Goal: Ask a question: Seek information or help from site administrators or community

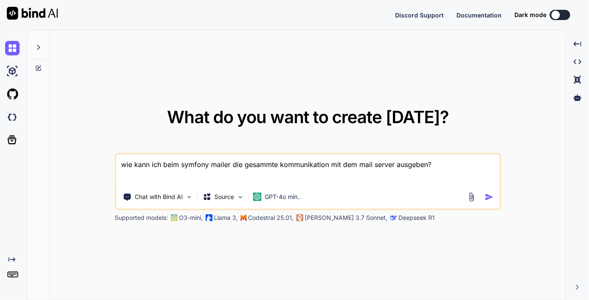
type textarea "x"
click at [441, 165] on textarea "wie kann ich beim symfony mailer die gesammte kommunikation mit dem mail server…" at bounding box center [308, 170] width 384 height 32
type textarea "wie kann ich mit der matomo api nur werte einer bestimmten url herausbekommen?"
type textarea "x"
type textarea "wie kann ich mit der matomo api nur werte einer bestimmten url herausbekommen?"
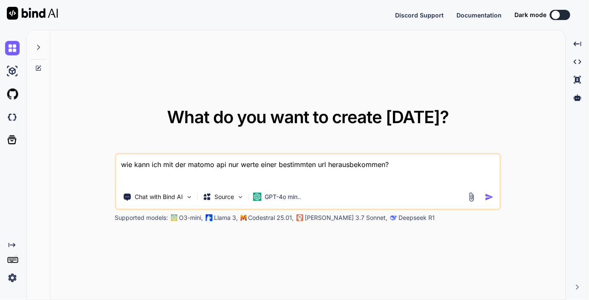
click at [493, 197] on img "button" at bounding box center [489, 197] width 9 height 9
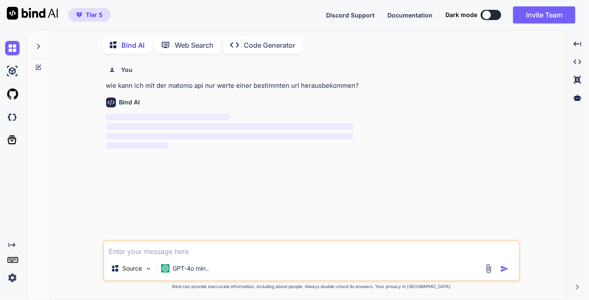
scroll to position [1, 0]
type textarea "x"
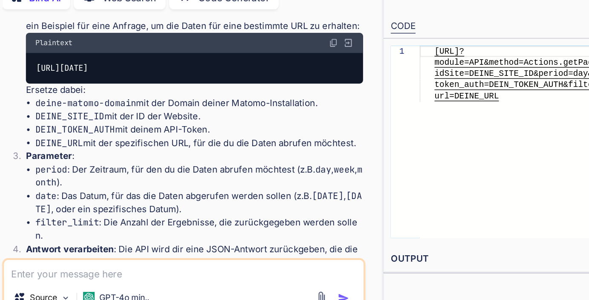
scroll to position [124, 0]
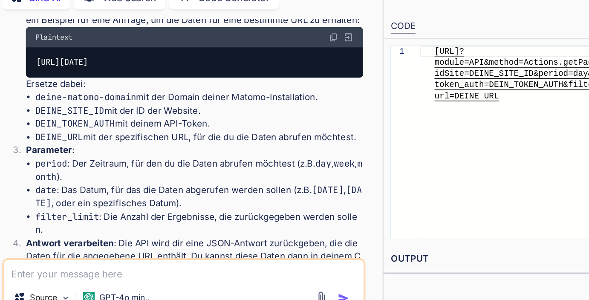
drag, startPoint x: 119, startPoint y: 117, endPoint x: 94, endPoint y: 99, distance: 31.0
click at [94, 99] on div "[URL][DATE]" at bounding box center [208, 92] width 244 height 22
copy code "module=API&method=Actions.getPageUrls&idSite=DEINE_SITE_ID&period=day&date=toda…"
click at [180, 103] on div "[URL][DATE]" at bounding box center [208, 92] width 244 height 22
drag, startPoint x: 157, startPoint y: 101, endPoint x: 222, endPoint y: 99, distance: 65.2
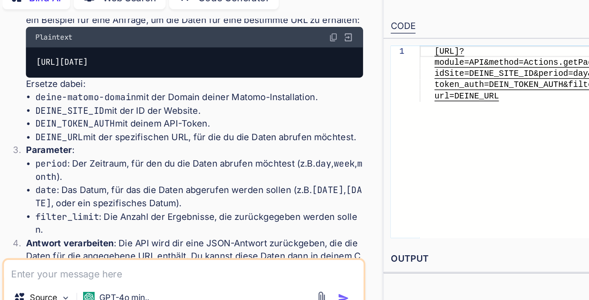
click at [132, 96] on code "[URL][DATE]" at bounding box center [112, 91] width 39 height 9
copy code "Actions.getPageUrls"
drag, startPoint x: 245, startPoint y: 110, endPoint x: 284, endPoint y: 109, distance: 39.2
click at [132, 96] on code "[URL][DATE]" at bounding box center [112, 91] width 39 height 9
drag, startPoint x: 298, startPoint y: 109, endPoint x: 222, endPoint y: 115, distance: 76.9
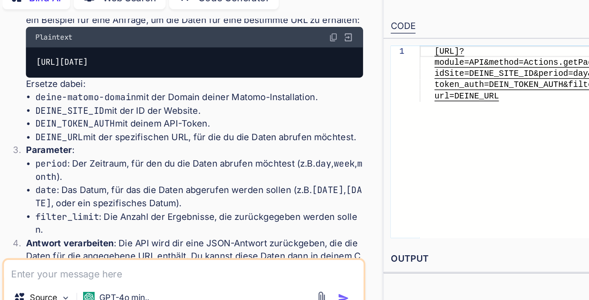
click at [222, 103] on div "[URL][DATE]" at bounding box center [208, 92] width 244 height 22
copy code "url=DEINE_URL"
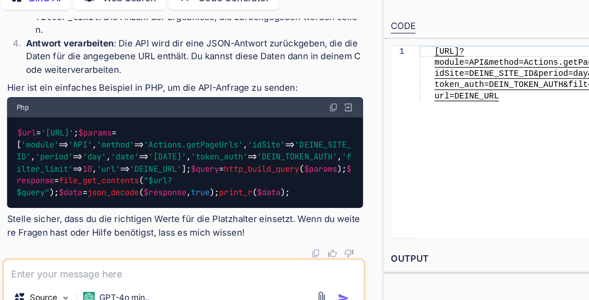
scroll to position [315, 0]
drag, startPoint x: 176, startPoint y: 182, endPoint x: 95, endPoint y: 182, distance: 80.5
click at [95, 182] on div "$url = 'https://deine-matomo-domain/matomo/index.php' ; $params = [ 'module' =>…" at bounding box center [200, 165] width 257 height 66
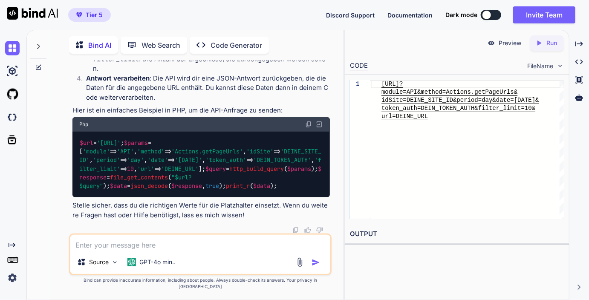
click at [107, 250] on textarea at bounding box center [200, 242] width 260 height 15
type textarea "ich brauche eine base url und sämtliche unterurls in derm filter"
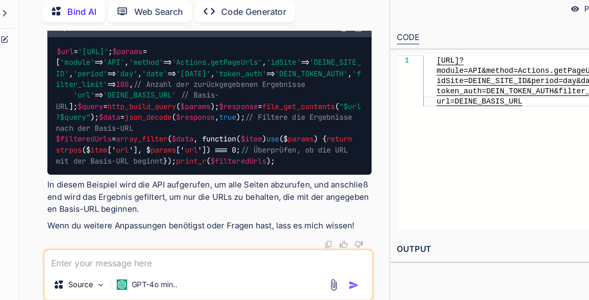
scroll to position [893, 0]
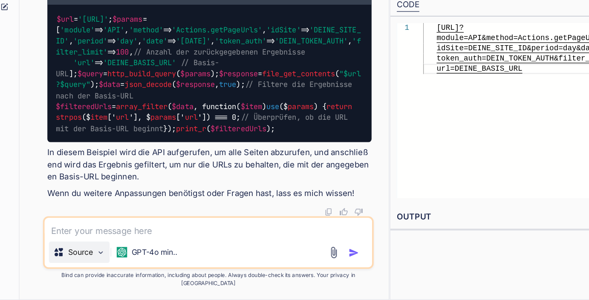
click at [117, 266] on img at bounding box center [114, 262] width 7 height 7
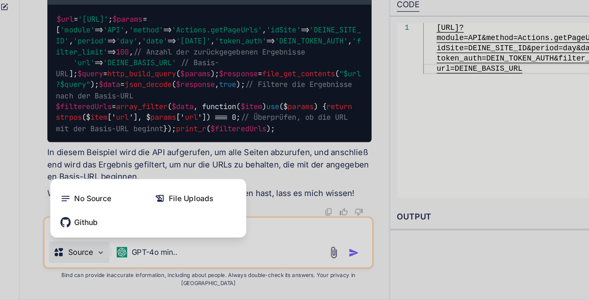
click at [157, 267] on div at bounding box center [294, 150] width 589 height 300
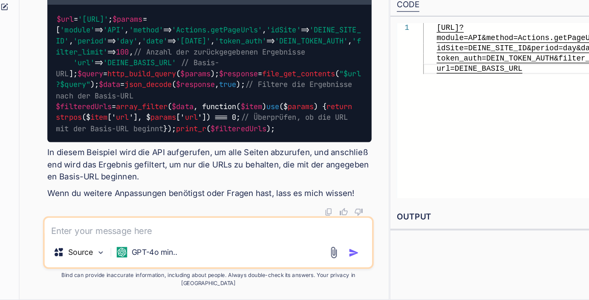
click at [157, 266] on p "GPT-4o min.." at bounding box center [157, 262] width 36 height 9
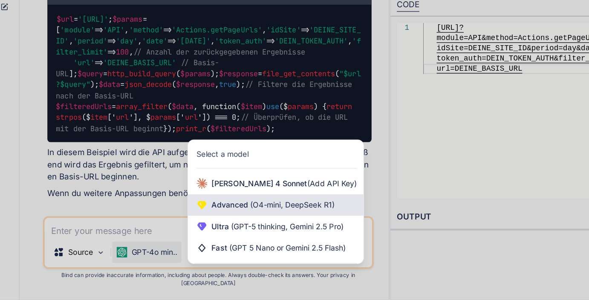
click at [237, 228] on span "(O4-mini, DeepSeek R1)" at bounding box center [266, 224] width 69 height 7
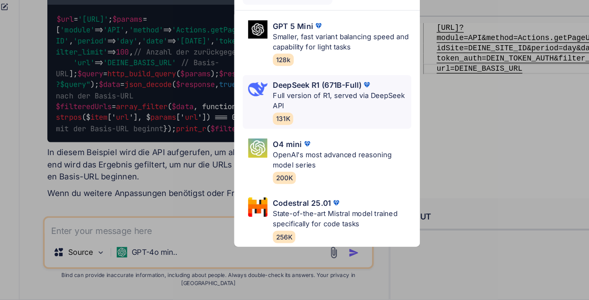
click at [293, 138] on p "Full version of R1, served via DeepSeek API" at bounding box center [306, 142] width 110 height 17
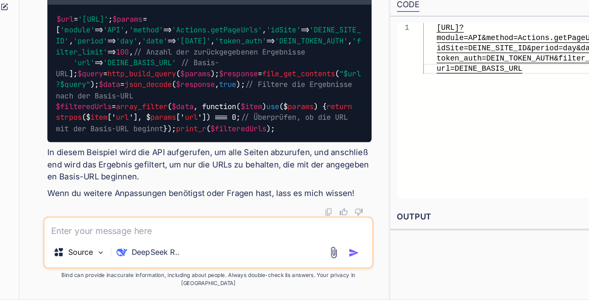
click at [131, 250] on textarea at bounding box center [200, 242] width 260 height 15
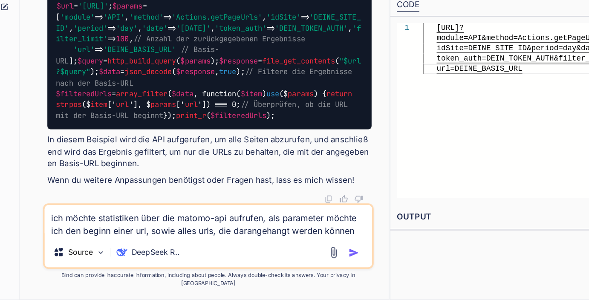
type textarea "ich möchte statistiken über die matomo-api aufrufen, als parameter möchte ich d…"
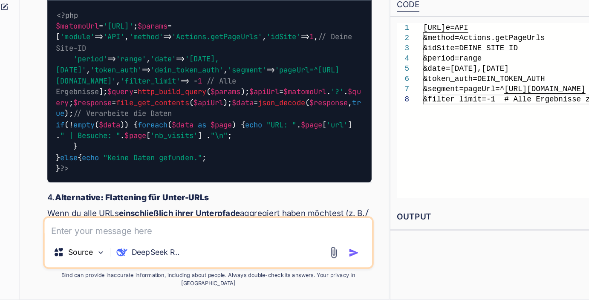
scroll to position [1204, 0]
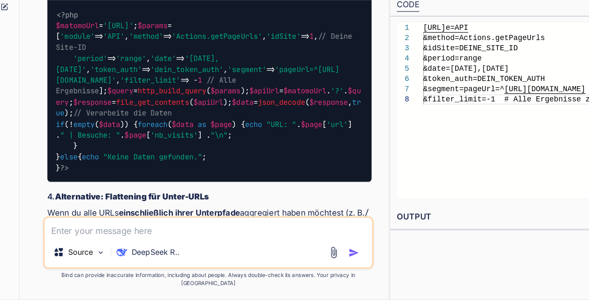
drag, startPoint x: 119, startPoint y: 190, endPoint x: 228, endPoint y: 191, distance: 108.7
drag, startPoint x: 86, startPoint y: 190, endPoint x: 124, endPoint y: 192, distance: 38.4
drag, startPoint x: 255, startPoint y: 190, endPoint x: 84, endPoint y: 193, distance: 171.8
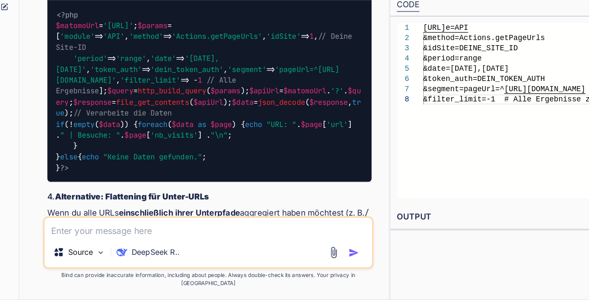
copy code "&segment=pageUrl=^https://deine-domain.de/pfad/"
drag, startPoint x: 144, startPoint y: 199, endPoint x: 86, endPoint y: 199, distance: 58.0
copy code "&filter_limit=-1"
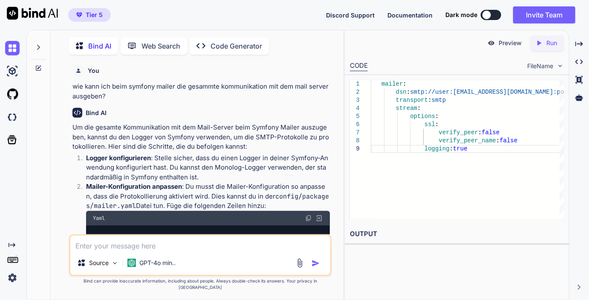
scroll to position [936, 0]
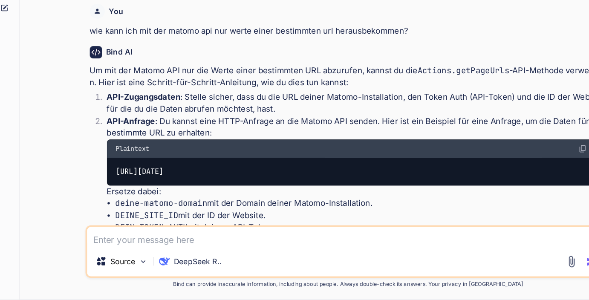
type textarea "x"
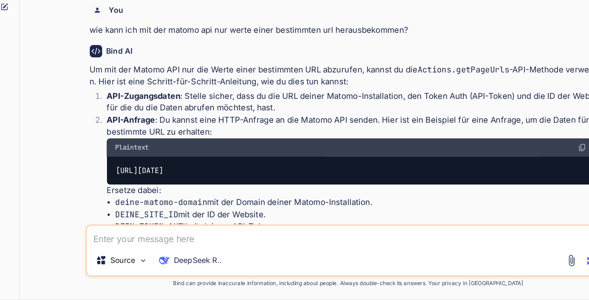
click at [175, 251] on textarea at bounding box center [311, 248] width 415 height 15
paste textarea "Actions.getPageUrl"
type textarea "Actions.getPageUrl"
type textarea "x"
type textarea "Actions.getPageUrl"
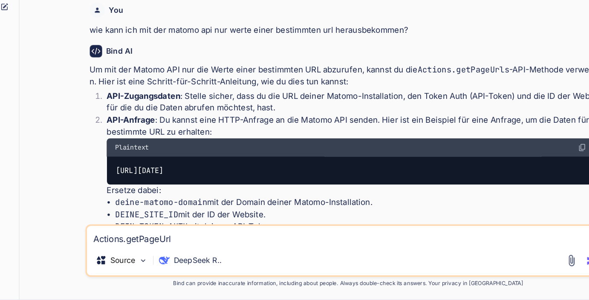
type textarea "x"
type textarea "oActions.getPageUrl"
type textarea "x"
type textarea "Actions.getPageUrl"
type textarea "x"
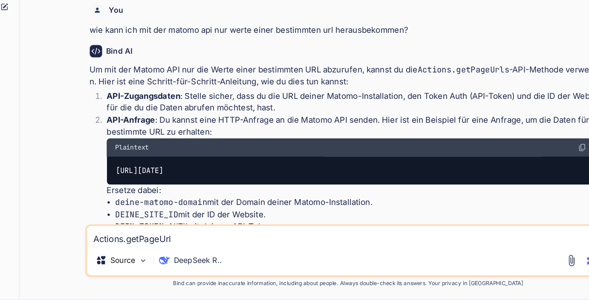
type textarea "mActions.getPageUrl"
type textarea "x"
type textarea "meActions.getPageUrl"
type textarea "x"
type textarea "mehActions.getPageUrl"
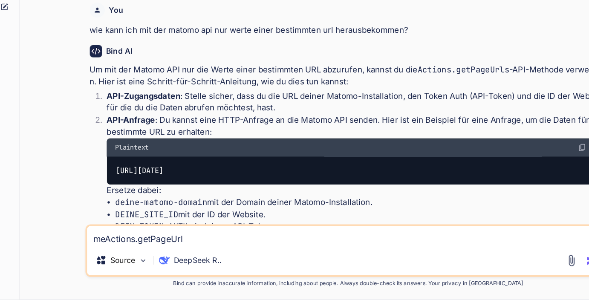
type textarea "x"
type textarea "mehtActions.getPageUrl"
type textarea "x"
type textarea "mehtoActions.getPageUrl"
type textarea "x"
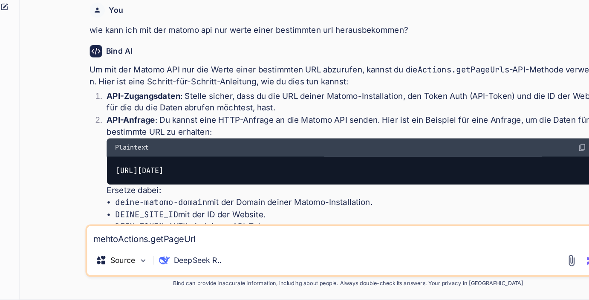
type textarea "mehtodActions.getPageUrl"
type textarea "x"
type textarea "mehtod Actions.getPageUrl"
type textarea "x"
type textarea "mehtod =Actions.getPageUrl"
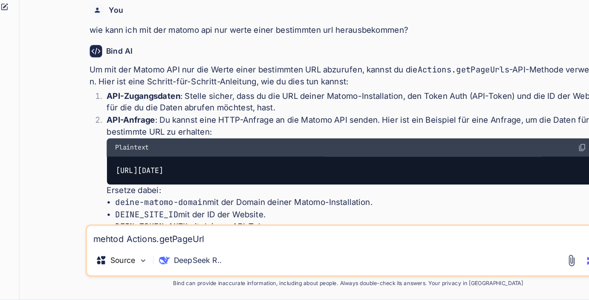
type textarea "x"
type textarea "mehtod = Actions.getPageUrl"
type textarea "x"
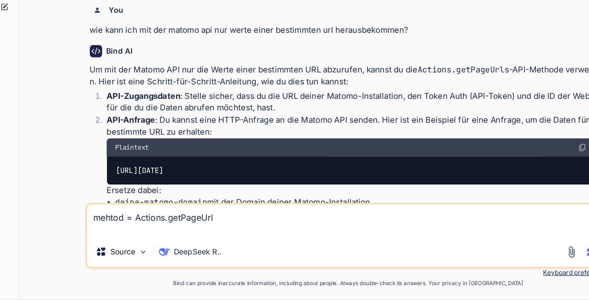
type textarea "mehtod = Actions.getPageUrl k"
type textarea "x"
type textarea "mehtod = Actions.getPageUrl ka"
type textarea "x"
type textarea "mehtod = Actions.getPageUrl kan"
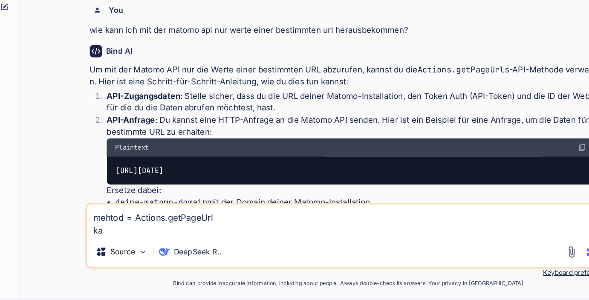
type textarea "x"
type textarea "mehtod = Actions.getPageUrl kann"
type textarea "x"
type textarea "mehtod = Actions.getPageUrl kann"
type textarea "x"
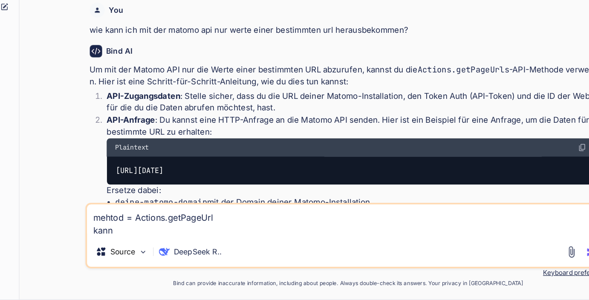
type textarea "mehtod = Actions.getPageUrl kann i"
type textarea "x"
type textarea "mehtod = Actions.getPageUrl kann ic"
type textarea "x"
type textarea "mehtod = Actions.getPageUrl kann ich"
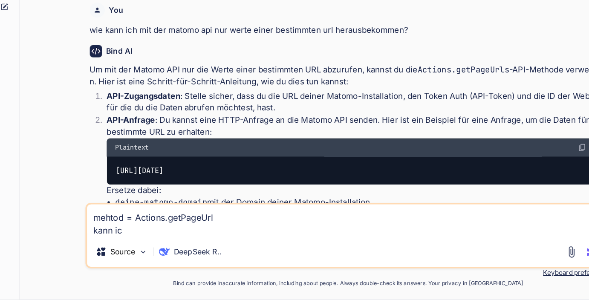
type textarea "x"
type textarea "mehtod = Actions.getPageUrl kann ich"
type textarea "x"
type textarea "mehtod = Actions.getPageUrl kann ich a"
type textarea "x"
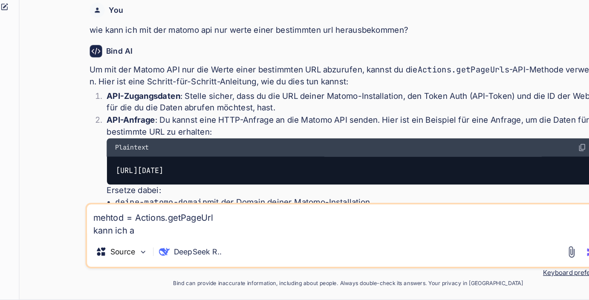
type textarea "mehtod = Actions.getPageUrl kann ich al"
type textarea "x"
type textarea "mehtod = Actions.getPageUrl kann ich all"
type textarea "x"
type textarea "mehtod = Actions.getPageUrl kann ich alle"
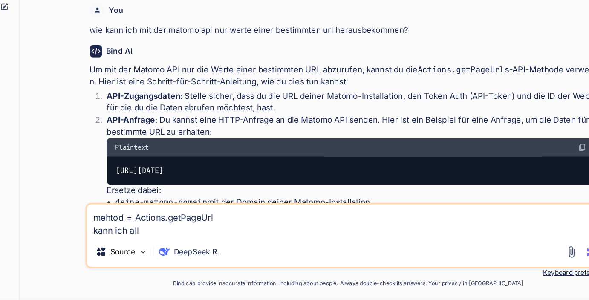
type textarea "x"
type textarea "mehtod = Actions.getPageUrl kann ich alles"
type textarea "x"
type textarea "mehtod = Actions.getPageUrl kann ich alles"
type textarea "x"
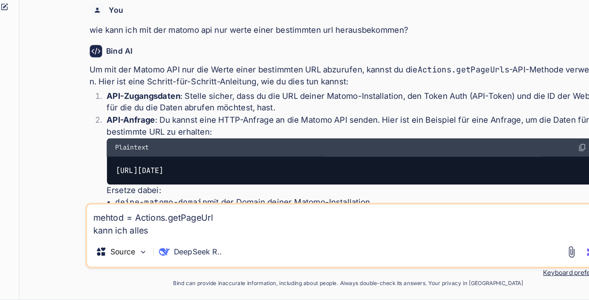
type textarea "mehtod = Actions.getPageUrl kann ich alles u"
type textarea "x"
type textarea "mehtod = Actions.getPageUrl kann ich alles un"
type textarea "x"
type textarea "mehtod = Actions.getPageUrl kann ich alles unt"
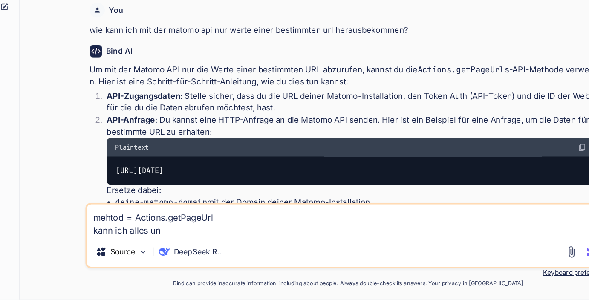
type textarea "x"
type textarea "mehtod = Actions.getPageUrl kann ich alles unte"
type textarea "x"
type textarea "mehtod = Actions.getPageUrl kann ich alles unter"
type textarea "x"
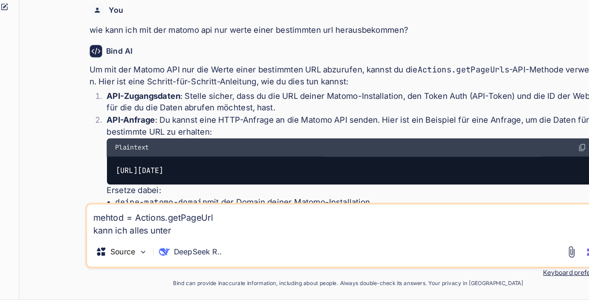
type textarea "mehtod = Actions.getPageUrl kann ich alles unteru"
type textarea "x"
type textarea "mehtod = Actions.getPageUrl kann ich alles unterur"
type textarea "x"
type textarea "mehtod = Actions.getPageUrl kann ich alles unterurl"
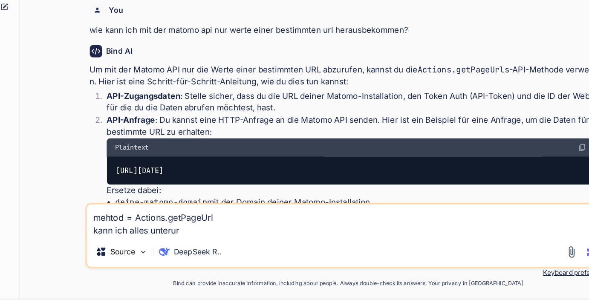
type textarea "x"
type textarea "mehtod = Actions.getPageUrl kann ich alles unterurls"
type textarea "x"
type textarea "mehtod = Actions.getPageUrl kann ich alles unterurls"
type textarea "x"
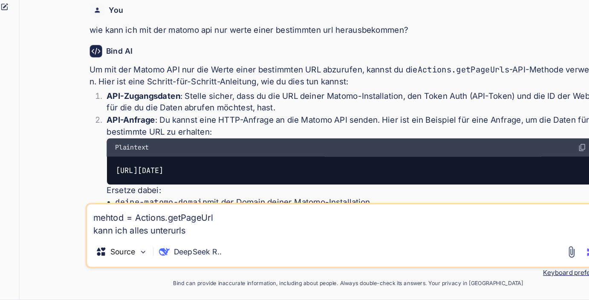
type textarea "mehtod = Actions.getPageUrl kann ich alles unterurls a"
type textarea "x"
type textarea "mehtod = Actions.getPageUrl kann ich alles unterurls au"
type textarea "x"
type textarea "mehtod = Actions.getPageUrl kann ich alles unterurls auc"
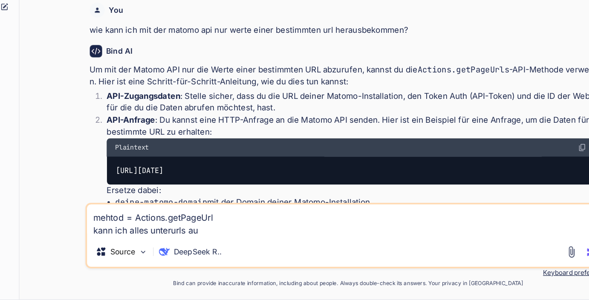
type textarea "x"
type textarea "mehtod = Actions.getPageUrl kann ich alles unterurls auch"
type textarea "x"
type textarea "mehtod = Actions.getPageUrl kann ich alles unterurls auch"
type textarea "x"
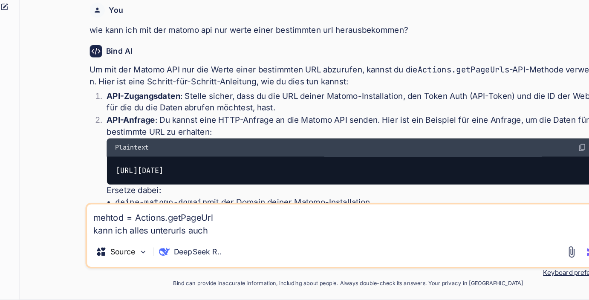
type textarea "mehtod = Actions.getPageUrl kann ich alles unterurls auch m"
type textarea "x"
type textarea "mehtod = Actions.getPageUrl kann ich alles unterurls auch mi"
type textarea "x"
type textarea "mehtod = Actions.getPageUrl kann ich alles unterurls auch mit"
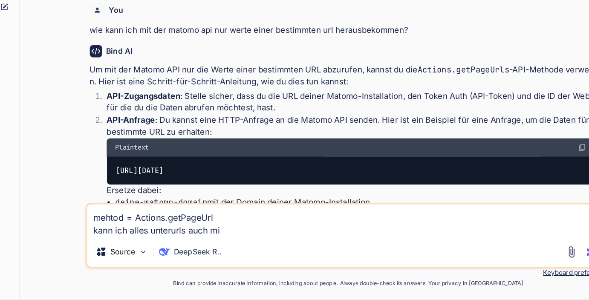
type textarea "x"
type textarea "mehtod = Actions.getPageUrl kann ich alles unterurls auch mit"
type textarea "x"
type textarea "mehtod = Actions.getPageUrl kann ich alles unterurls auch mit r"
type textarea "x"
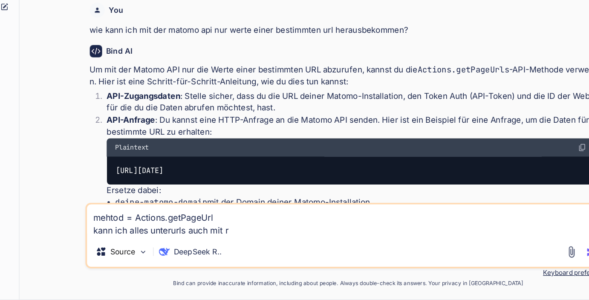
type textarea "mehtod = Actions.getPageUrl kann ich alles unterurls auch mit re"
type textarea "x"
type textarea "mehtod = Actions.getPageUrl kann ich alles unterurls auch mit rei"
type textarea "x"
type textarea "mehtod = Actions.getPageUrl kann ich alles unterurls auch mit rein"
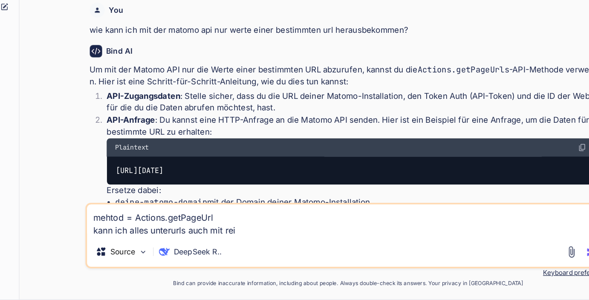
type textarea "x"
type textarea "mehtod = Actions.getPageUrl kann ich alles unterurls auch mit reinb"
type textarea "x"
type textarea "mehtod = Actions.getPageUrl kann ich alles unterurls auch mit reinbe"
type textarea "x"
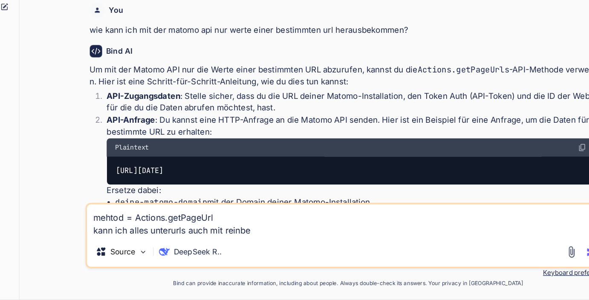
type textarea "mehtod = Actions.getPageUrl kann ich alles unterurls auch mit reinbem"
type textarea "x"
type textarea "mehtod = Actions.getPageUrl kann ich alles unterurls auch mit reinbe"
type textarea "x"
type textarea "mehtod = Actions.getPageUrl kann ich alles unterurls auch mit [PERSON_NAME]"
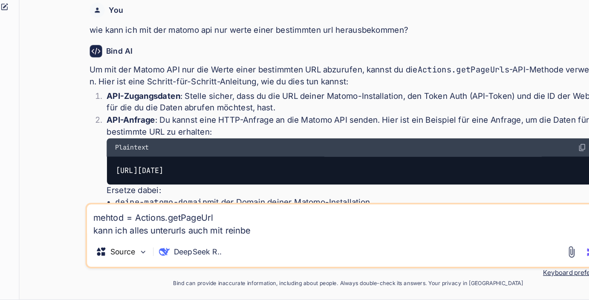
type textarea "x"
type textarea "mehtod = Actions.getPageUrl kann ich alles unterurls auch mit [PERSON_NAME]"
type textarea "x"
type textarea "mehtod = Actions.getPageUrl kann ich alles unterurls auch mit reinbekom"
type textarea "x"
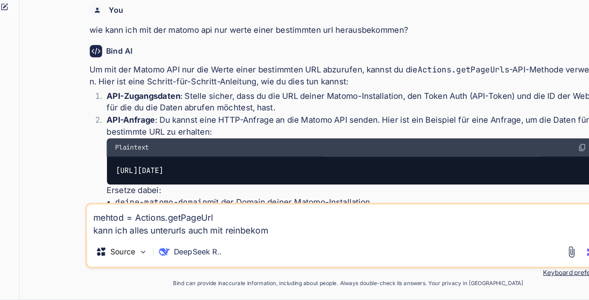
type textarea "mehtod = Actions.getPageUrl kann ich alles unterurls auch mit reinbekomm"
type textarea "x"
type textarea "mehtod = Actions.getPageUrl kann ich alles unterurls auch mit reinbekomme"
type textarea "x"
type textarea "mehtod = Actions.getPageUrl kann ich alles unterurls auch mit reinbekommen"
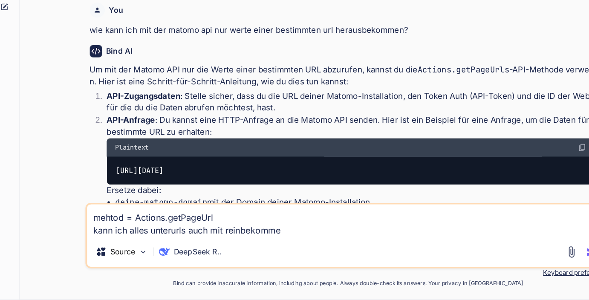
type textarea "x"
type textarea "mehtod = Actions.getPageUrl kann ich alles unterurls auch mit reinbekommen?"
type textarea "x"
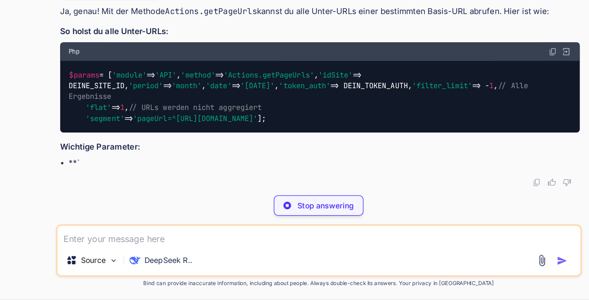
scroll to position [1835, 0]
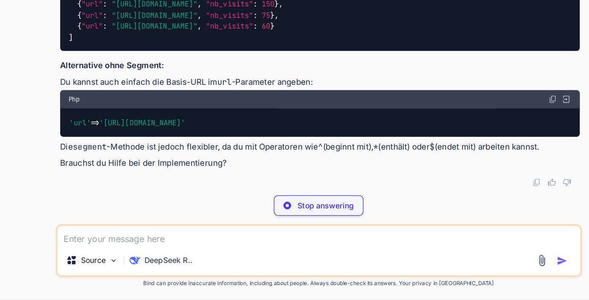
drag, startPoint x: 338, startPoint y: 179, endPoint x: 109, endPoint y: 164, distance: 228.9
copy code "'filter_limit' => - 1 , // Alle Ergebnisse 'flat' => 1 , // URLs werden nicht a…"
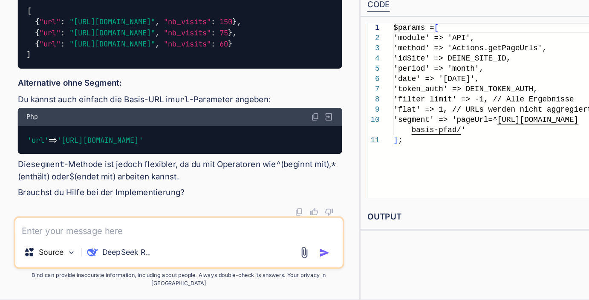
type textarea "x"
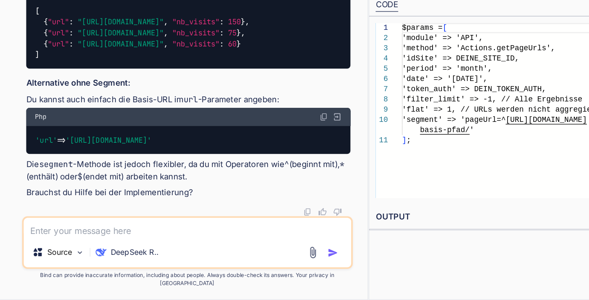
scroll to position [2264, 0]
click at [164, 250] on textarea at bounding box center [200, 242] width 260 height 15
type textarea "j"
type textarea "x"
type textarea "ja"
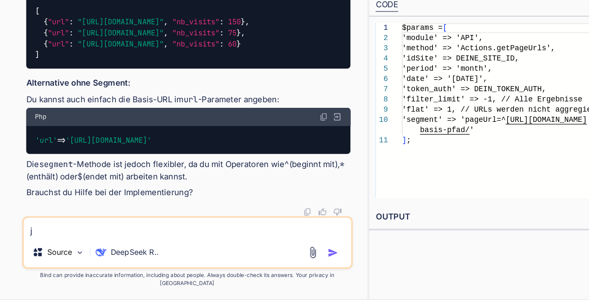
type textarea "x"
type textarea "ja,"
type textarea "x"
type textarea "ja,"
type textarea "x"
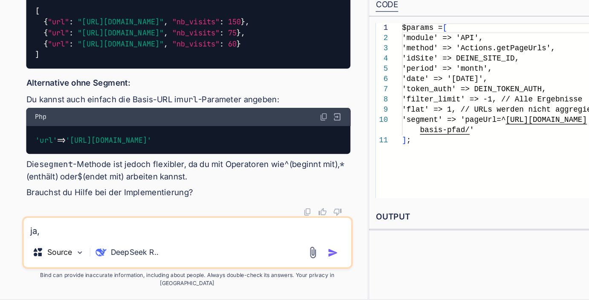
type textarea "ja, e"
type textarea "x"
type textarea "ja, es"
type textarea "x"
type textarea "ja, es"
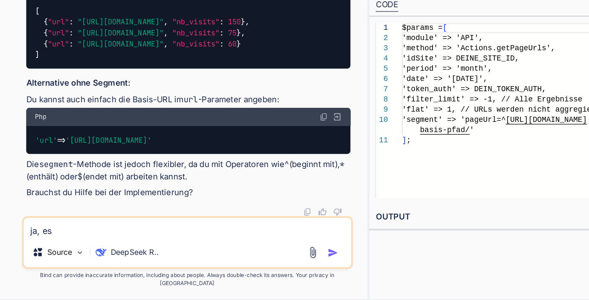
type textarea "x"
type textarea "ja, es g"
type textarea "x"
type textarea "ja, es ge"
type textarea "x"
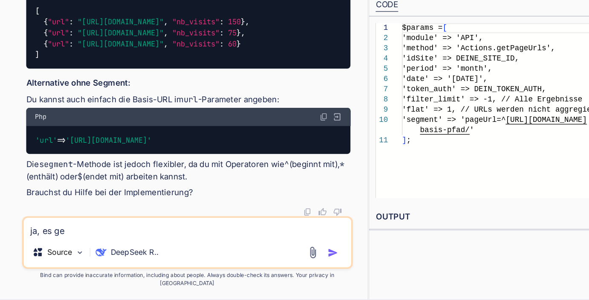
type textarea "ja, es geh"
type textarea "x"
type textarea "ja, es geht"
type textarea "x"
type textarea "ja, es geht"
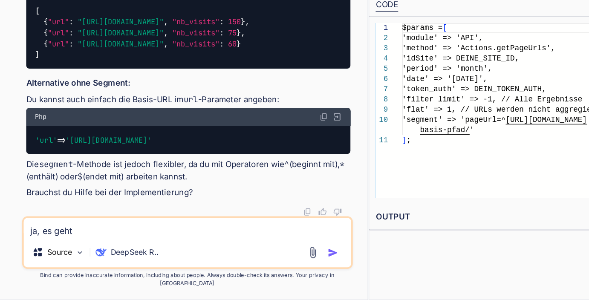
type textarea "x"
type textarea "ja, es geht n"
type textarea "x"
type textarea "ja, es geht ni"
type textarea "x"
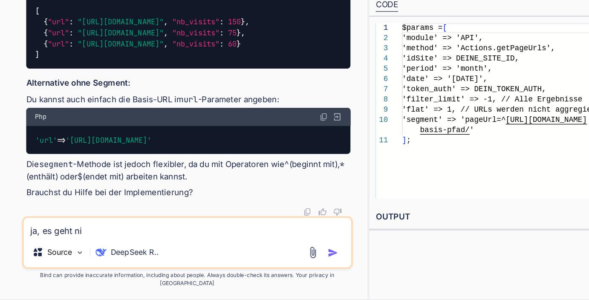
type textarea "ja, es geht [PERSON_NAME]"
type textarea "x"
type textarea "ja, es geht nich"
type textarea "x"
type textarea "ja, es geht nicht"
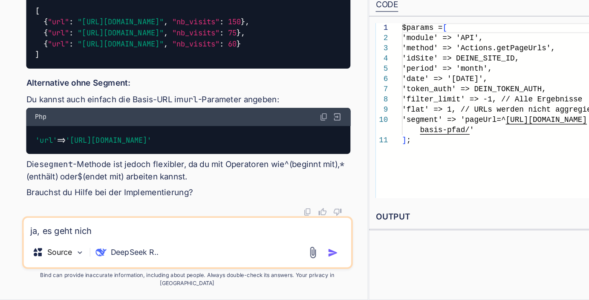
type textarea "x"
type textarea "ja, es geht nicht"
type textarea "x"
type textarea "ja, es geht nicht m"
type textarea "x"
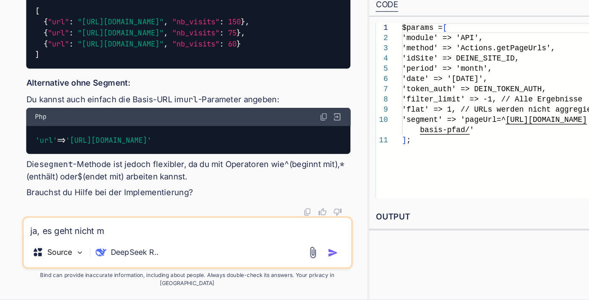
type textarea "ja, es geht nicht mi"
type textarea "x"
type textarea "ja, es geht nicht mit"
type textarea "x"
type textarea "ja, es geht nicht mit"
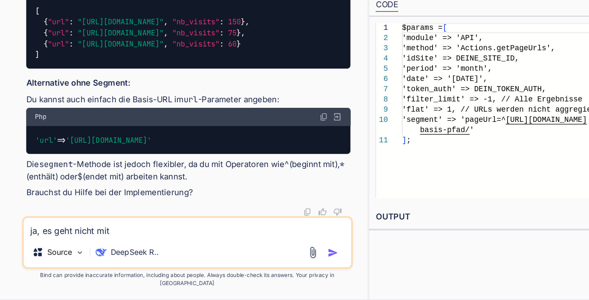
type textarea "x"
type textarea "ja, es geht nicht mit s"
type textarea "x"
type textarea "ja, es geht nicht mit"
type textarea "x"
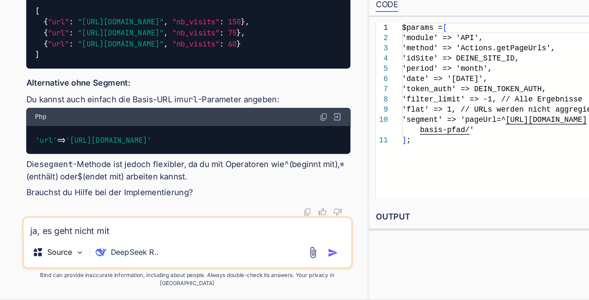
type textarea "ja, es geht nicht mit d"
type textarea "x"
type textarea "ja, es geht nicht mit de"
type textarea "x"
type textarea "ja, es geht nicht mit der"
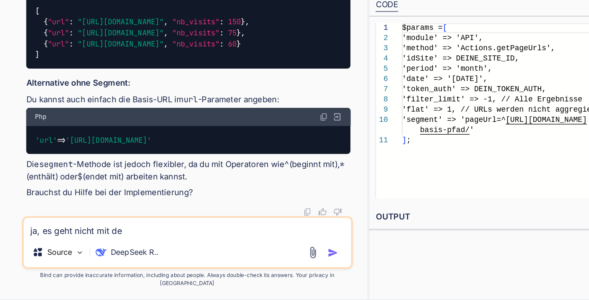
type textarea "x"
type textarea "ja, es geht nicht mit der"
type textarea "x"
type textarea "ja, es geht nicht mit der s"
type textarea "x"
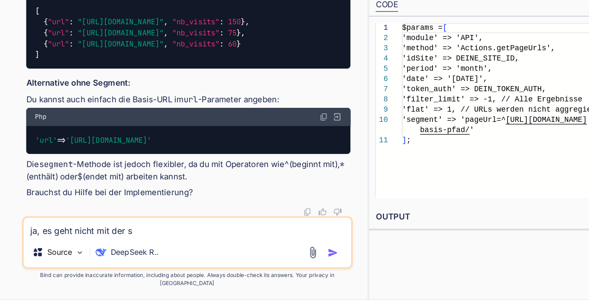
type textarea "ja, es geht nicht mit der se"
type textarea "x"
type textarea "ja, es geht nicht mit der sem"
type textarea "x"
type textarea "ja, es geht nicht mit der se"
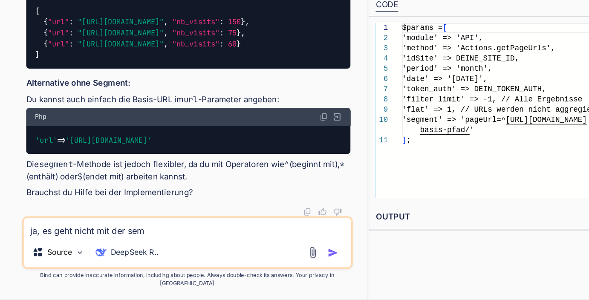
type textarea "x"
type textarea "ja, es geht nicht mit der seg"
type textarea "x"
type textarea "ja, es geht nicht mit der segm"
type textarea "x"
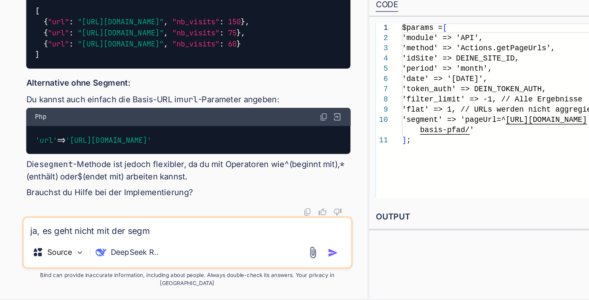
type textarea "ja, es geht nicht mit der segme"
type textarea "x"
type textarea "ja, es geht nicht mit der segmen"
type textarea "x"
type textarea "ja, es geht nicht mit der segment"
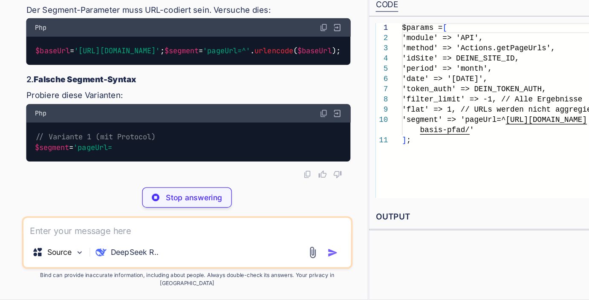
scroll to position [2492, 0]
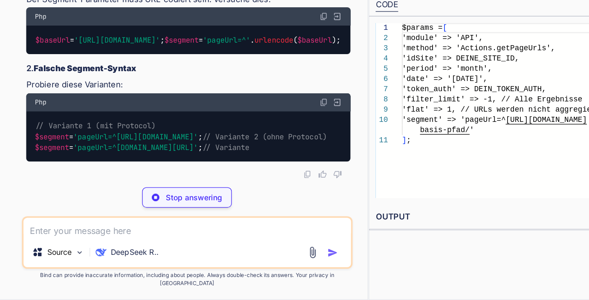
drag, startPoint x: 166, startPoint y: 167, endPoint x: 244, endPoint y: 166, distance: 78.0
click at [244, 104] on div "$baseUrl = '[URL][DOMAIN_NAME]' ; $segment = 'pageUrl=^' . urlencode ( $baseUrl…" at bounding box center [200, 93] width 257 height 22
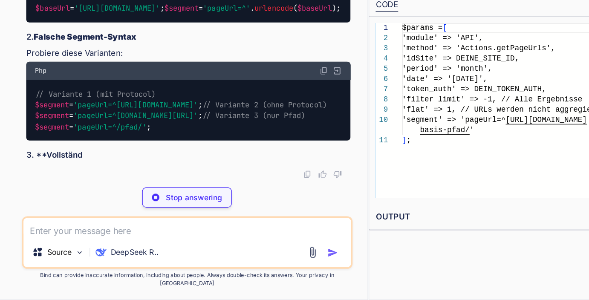
copy code "urlencode ( $baseUrl );"
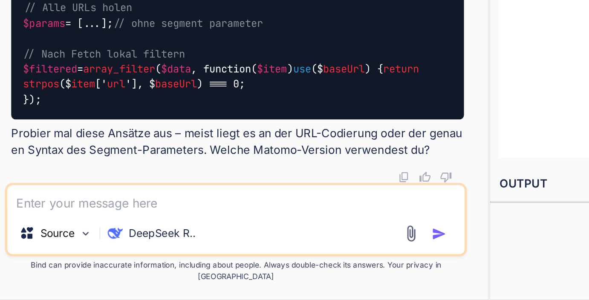
scroll to position [2956, 0]
click at [151, 249] on textarea at bounding box center [200, 242] width 260 height 15
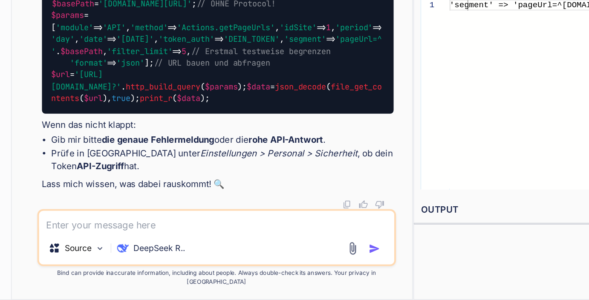
scroll to position [3323, 0]
drag, startPoint x: 138, startPoint y: 174, endPoint x: 205, endPoint y: 177, distance: 67.4
click at [205, 104] on span "'Actions.getPageUrls'" at bounding box center [207, 100] width 72 height 8
copy span "Actions.getPageUrls"
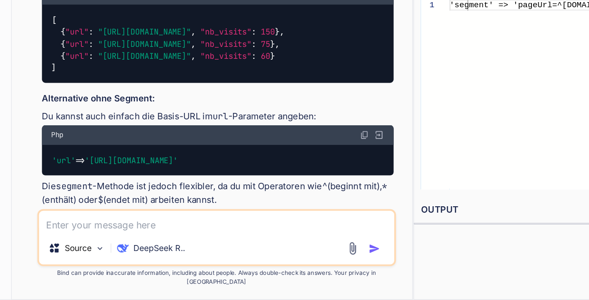
scroll to position [1821, 0]
drag, startPoint x: 219, startPoint y: 133, endPoint x: 153, endPoint y: 132, distance: 66.1
copy li "Für Besucherstatistiken: VisitsSummary.get"
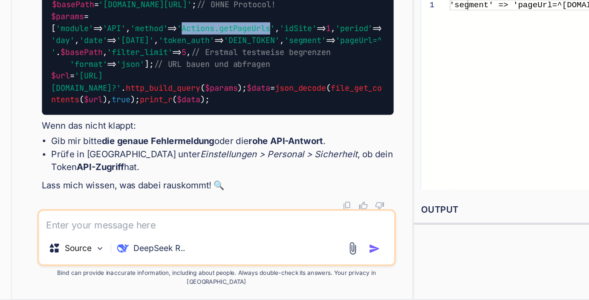
scroll to position [2807, 0]
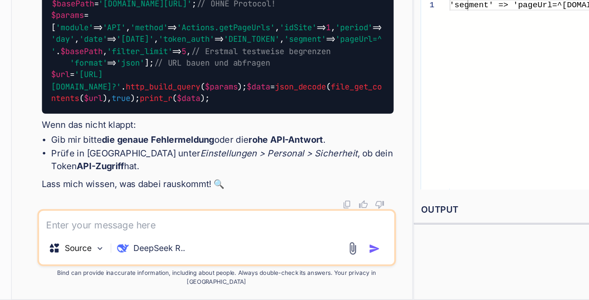
click at [128, 250] on textarea at bounding box center [200, 242] width 260 height 15
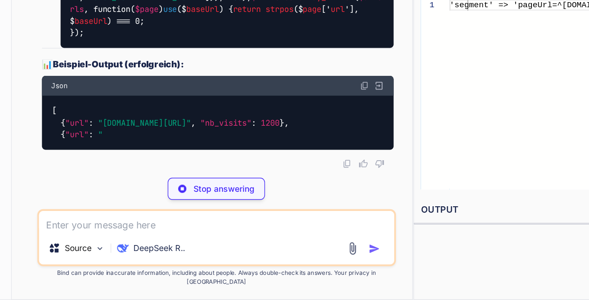
scroll to position [4275, 0]
click at [137, 250] on textarea at bounding box center [200, 242] width 260 height 15
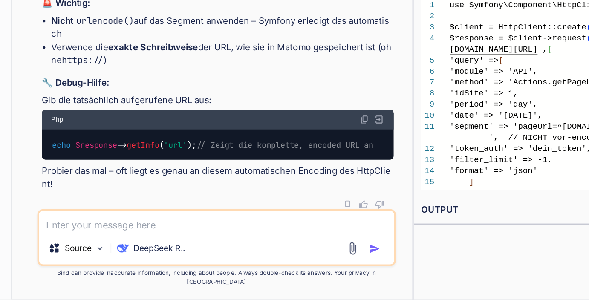
scroll to position [5390, 0]
click at [136, 161] on div "Php" at bounding box center [200, 168] width 257 height 14
drag, startPoint x: 189, startPoint y: 208, endPoint x: 98, endPoint y: 211, distance: 90.8
click at [98, 191] on code "echo $response -> getInfo ( 'url' ); // Zeigt die komplette, encoded URL an" at bounding box center [197, 186] width 237 height 9
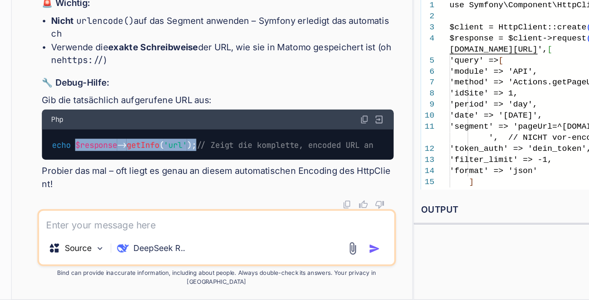
copy code "$response -> getInfo ( 'url' );"
